Goal: Task Accomplishment & Management: Use online tool/utility

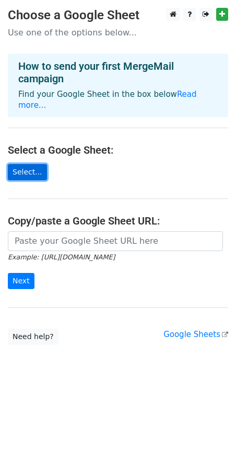
click at [32, 164] on link "Select..." at bounding box center [27, 172] width 39 height 16
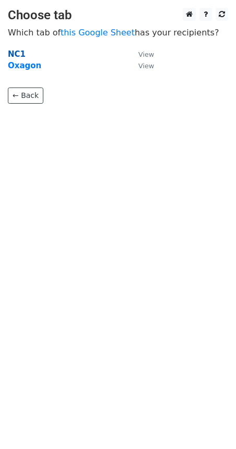
click at [18, 53] on strong "NC1" at bounding box center [17, 54] width 18 height 9
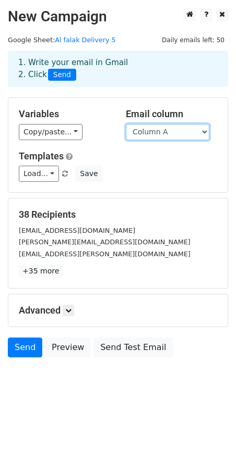
click at [206, 130] on select "Column A Column B Column C Column D Column E Column F Column G Column H" at bounding box center [167, 132] width 83 height 16
click at [126, 124] on select "Column A Column B Column C Column D Column E Column F Column G Column H" at bounding box center [167, 132] width 83 height 16
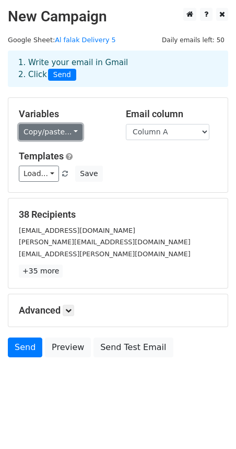
click at [70, 137] on link "Copy/paste..." at bounding box center [51, 132] width 64 height 16
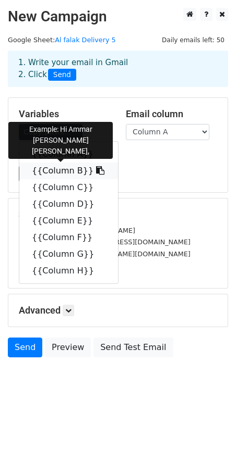
click at [96, 168] on icon at bounding box center [100, 170] width 8 height 8
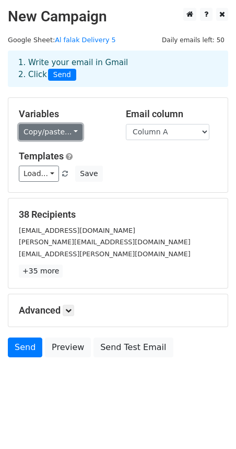
click at [69, 132] on link "Copy/paste..." at bounding box center [51, 132] width 64 height 16
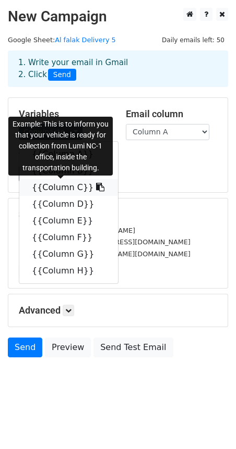
click at [96, 188] on icon at bounding box center [100, 187] width 8 height 8
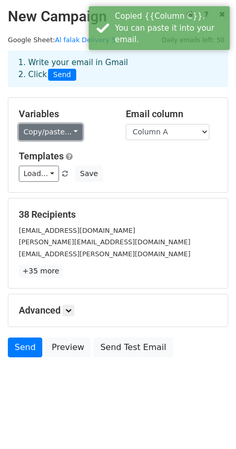
click at [72, 127] on link "Copy/paste..." at bounding box center [51, 132] width 64 height 16
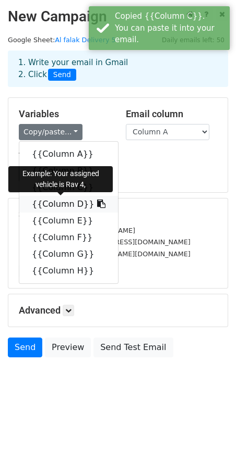
click at [97, 201] on icon at bounding box center [101, 204] width 8 height 8
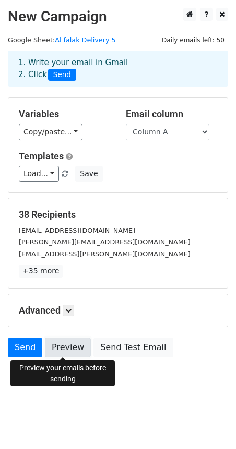
click at [63, 347] on link "Preview" at bounding box center [68, 348] width 46 height 20
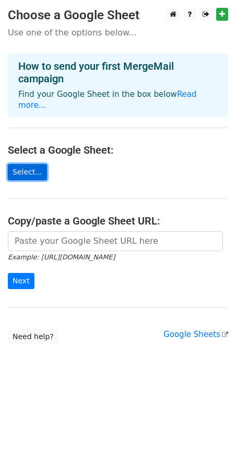
click at [28, 164] on link "Select..." at bounding box center [27, 172] width 39 height 16
click at [26, 164] on link "Select..." at bounding box center [27, 172] width 39 height 16
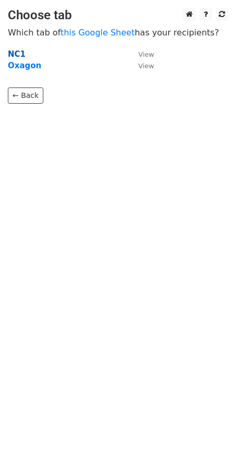
click at [14, 55] on strong "NC1" at bounding box center [17, 54] width 18 height 9
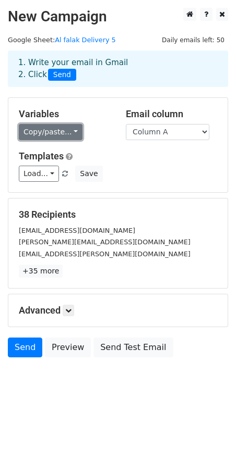
click at [72, 131] on link "Copy/paste..." at bounding box center [51, 132] width 64 height 16
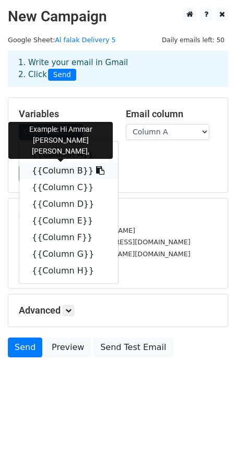
click at [69, 168] on link "{{Column B}}" at bounding box center [68, 171] width 99 height 17
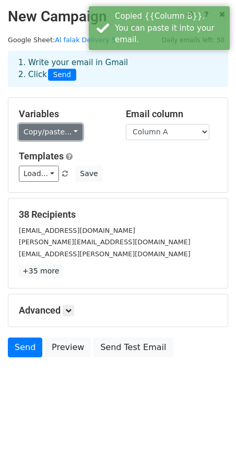
click at [66, 133] on link "Copy/paste..." at bounding box center [51, 132] width 64 height 16
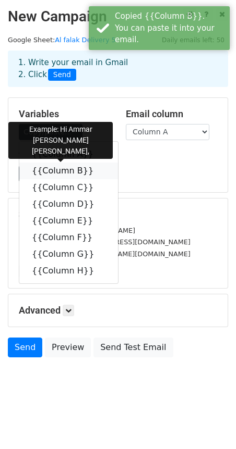
click at [56, 174] on link "{{Column B}}" at bounding box center [68, 171] width 99 height 17
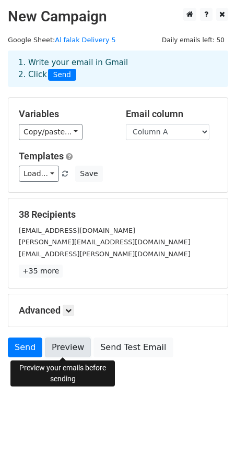
click at [68, 349] on link "Preview" at bounding box center [68, 348] width 46 height 20
click at [73, 349] on link "Preview" at bounding box center [68, 348] width 46 height 20
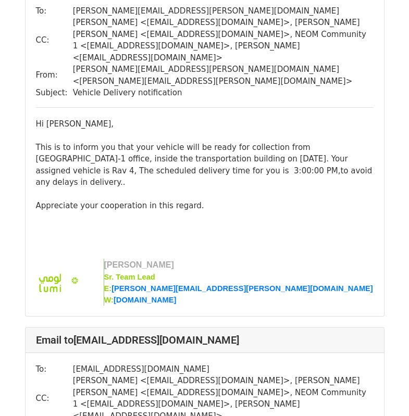
scroll to position [12033, 0]
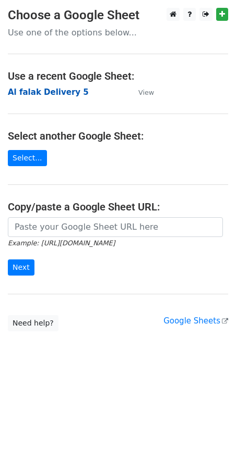
click at [42, 95] on strong "Al falak Delivery 5" at bounding box center [48, 92] width 81 height 9
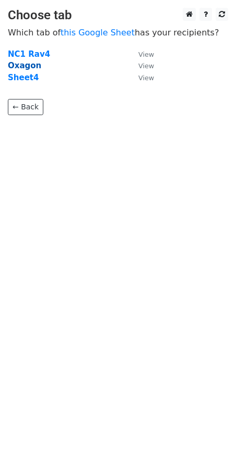
click at [20, 67] on strong "Oxagon" at bounding box center [24, 65] width 33 height 9
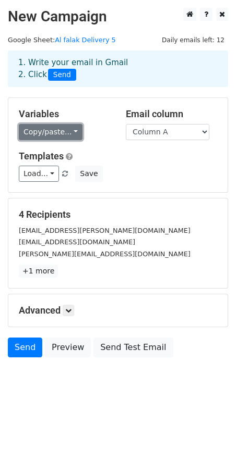
click at [72, 133] on link "Copy/paste..." at bounding box center [51, 132] width 64 height 16
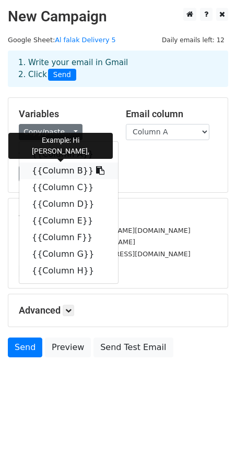
click at [96, 170] on icon at bounding box center [100, 170] width 8 height 8
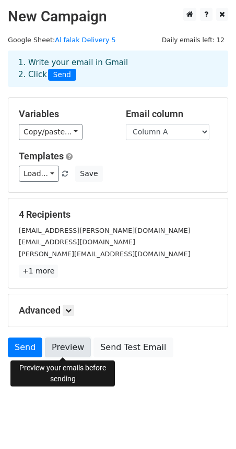
click at [72, 344] on link "Preview" at bounding box center [68, 348] width 46 height 20
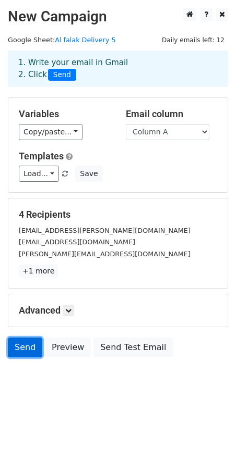
click at [21, 350] on link "Send" at bounding box center [25, 348] width 34 height 20
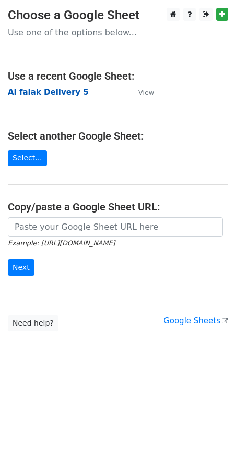
click at [48, 94] on strong "Al falak Delivery 5" at bounding box center [48, 92] width 81 height 9
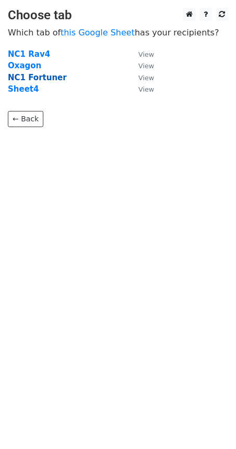
click at [40, 79] on strong "NC1 Fortuner" at bounding box center [37, 77] width 59 height 9
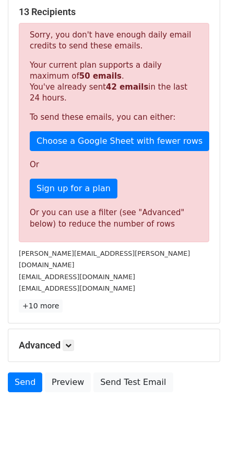
scroll to position [209, 0]
